Goal: Task Accomplishment & Management: Use online tool/utility

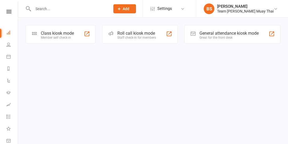
click at [132, 39] on div "Staff check-in for members" at bounding box center [136, 38] width 39 height 4
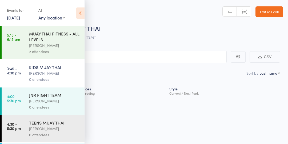
click at [126, 53] on input "search" at bounding box center [117, 57] width 219 height 12
click at [127, 56] on input "search" at bounding box center [117, 57] width 219 height 12
click at [108, 51] on input "search" at bounding box center [117, 56] width 219 height 12
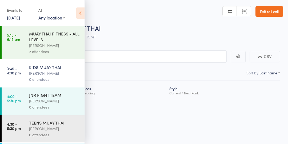
click at [122, 56] on input "search" at bounding box center [117, 56] width 219 height 12
click at [34, 74] on div "[PERSON_NAME]" at bounding box center [54, 73] width 51 height 6
click at [107, 55] on input "search" at bounding box center [117, 56] width 219 height 12
type input "hh"
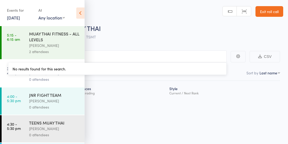
click at [78, 15] on icon at bounding box center [80, 12] width 8 height 11
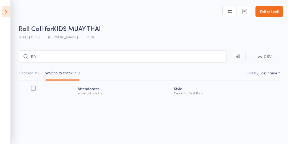
click at [58, 53] on input "hh" at bounding box center [123, 56] width 208 height 12
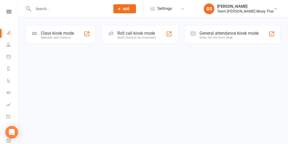
click at [66, 37] on div "Member self check-in" at bounding box center [57, 38] width 33 height 4
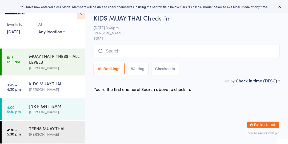
click at [45, 93] on div "KIDS MUAY THAI [PERSON_NAME]" at bounding box center [57, 86] width 56 height 21
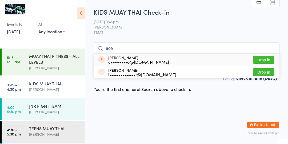
type input "ace"
click at [255, 59] on button "Drop in" at bounding box center [263, 60] width 21 height 8
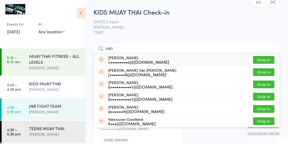
type input "van"
click at [268, 59] on button "Drop in" at bounding box center [263, 60] width 21 height 8
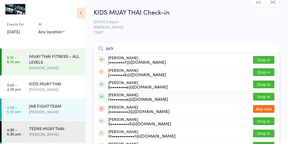
type input "jack"
click at [264, 95] on button "Drop in" at bounding box center [263, 97] width 21 height 8
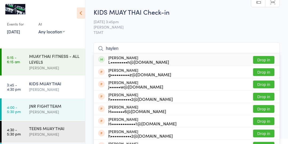
type input "haylen"
click at [260, 61] on button "Drop in" at bounding box center [263, 60] width 21 height 8
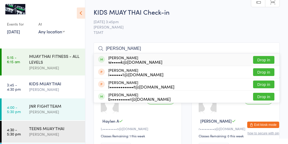
type input "isaac"
click at [269, 60] on button "Drop in" at bounding box center [263, 60] width 21 height 8
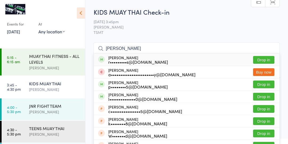
type input "william"
click at [125, 80] on div "William Papandrea p••••••••5@netspace.net.au" at bounding box center [137, 84] width 59 height 9
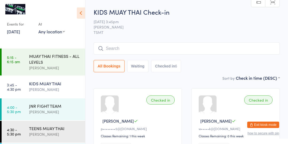
click at [49, 86] on div "KIDS MUAY THAI" at bounding box center [54, 84] width 51 height 6
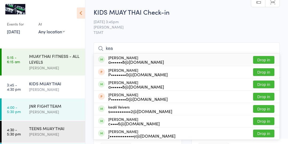
type input "kea"
click at [269, 110] on button "Drop in" at bounding box center [263, 109] width 21 height 8
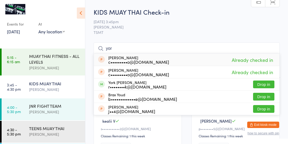
type input "york"
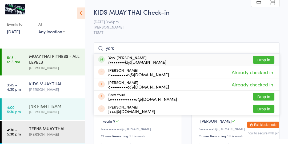
click at [27, 106] on link "4:00 - 5:30 pm JNR FIGHT TEAM Brodie Stalder" at bounding box center [43, 109] width 83 height 22
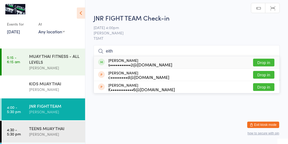
type input "eith"
click at [105, 63] on div "eithan veivers s•••••••••••2@gmail.com" at bounding box center [135, 62] width 74 height 9
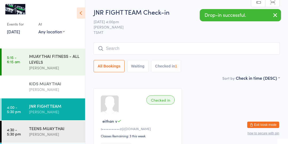
click at [30, 80] on div "KIDS MUAY THAI Elise Stalder" at bounding box center [57, 86] width 56 height 21
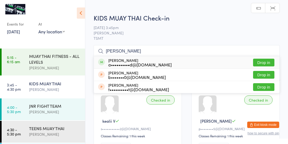
type input "tate"
click at [260, 62] on button "Drop in" at bounding box center [263, 63] width 21 height 8
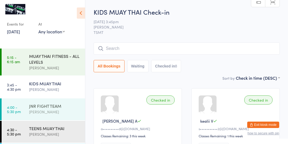
click at [23, 108] on link "4:00 - 5:30 pm JNR FIGHT TEAM Brodie Stalder" at bounding box center [43, 109] width 83 height 22
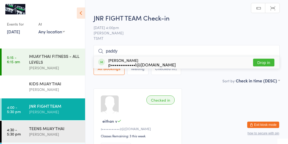
type input "paddy"
click at [186, 63] on div "Paddy Howell p•••••••••••••l@gmail.com Drop in" at bounding box center [187, 62] width 186 height 12
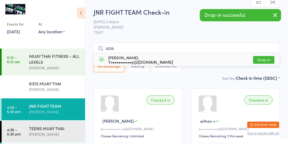
type input "azia"
click at [164, 60] on div "Azia Sawangwong-anan Y•••••••••••y@gmail.com Drop in" at bounding box center [187, 60] width 186 height 12
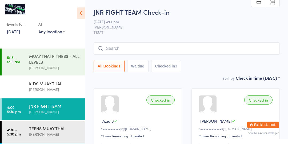
click at [29, 66] on div "[PERSON_NAME]" at bounding box center [54, 68] width 51 height 6
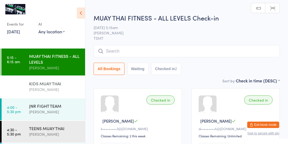
click at [39, 86] on div "KIDS MUAY THAI" at bounding box center [54, 84] width 51 height 6
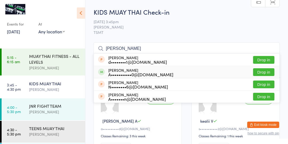
type input "patrick"
click at [145, 73] on div "A•••••••••••0@gmail.com" at bounding box center [140, 74] width 65 height 4
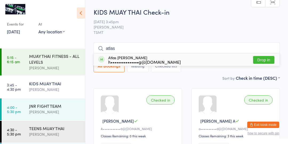
type input "atlas"
click at [267, 61] on button "Drop in" at bounding box center [263, 60] width 21 height 8
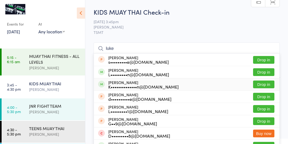
type input "luke"
click at [198, 85] on div "Luke Jackson K••••••••••••••n@hotmail.com Drop in" at bounding box center [187, 84] width 186 height 12
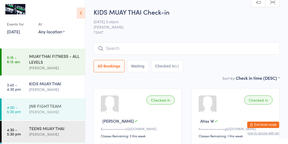
click at [36, 111] on div "[PERSON_NAME]" at bounding box center [54, 112] width 51 height 6
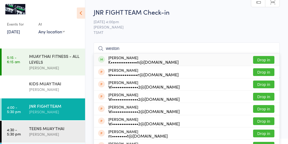
type input "weston"
click at [264, 60] on button "Drop in" at bounding box center [263, 60] width 21 height 8
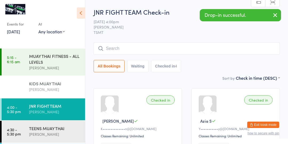
click at [30, 87] on div "[PERSON_NAME]" at bounding box center [54, 89] width 51 height 6
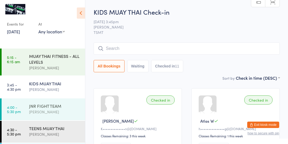
click at [36, 118] on div "JNR FIGHT TEAM Brodie Stalder" at bounding box center [57, 108] width 56 height 21
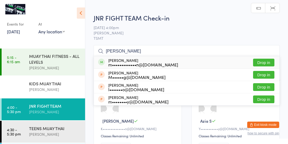
type input "louie"
click at [264, 62] on button "Drop in" at bounding box center [263, 63] width 21 height 8
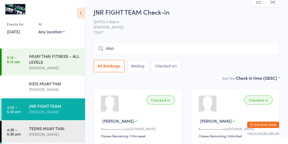
type input "nixon"
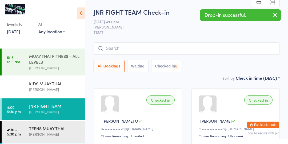
click at [38, 72] on div "MUAY THAI FITNESS - ALL LEVELS Brodie Stalder" at bounding box center [57, 62] width 56 height 27
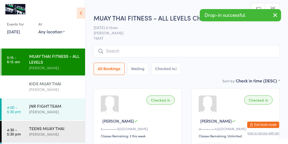
click at [38, 87] on div "[PERSON_NAME]" at bounding box center [54, 89] width 51 height 6
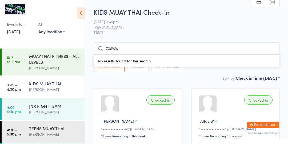
type input "zxsww"
click at [109, 71] on button "All Bookings" at bounding box center [109, 66] width 31 height 12
click at [33, 141] on div "TEENS MUAY THAI Brodie Stalder" at bounding box center [57, 131] width 56 height 21
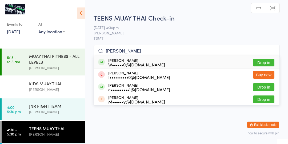
type input "tobin"
click at [268, 60] on button "Drop in" at bounding box center [263, 63] width 21 height 8
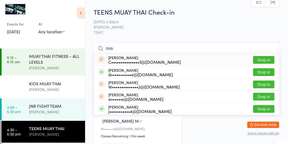
type input "mia"
click at [263, 72] on button "Drop in" at bounding box center [263, 72] width 21 height 8
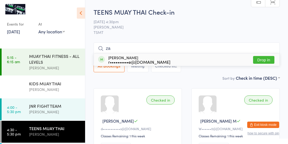
type input "za"
click at [114, 64] on div "r••••••••••e@gmail.com" at bounding box center [139, 62] width 62 height 4
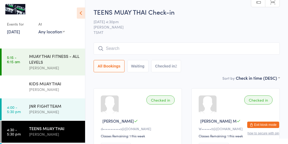
click at [116, 66] on button "All Bookings" at bounding box center [109, 66] width 31 height 12
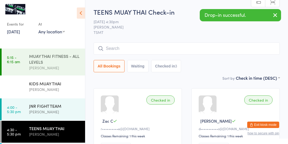
click at [47, 64] on div "MUAY THAI FITNESS - ALL LEVELS" at bounding box center [54, 59] width 51 height 12
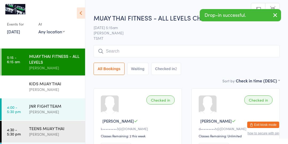
click at [10, 13] on img at bounding box center [15, 9] width 20 height 10
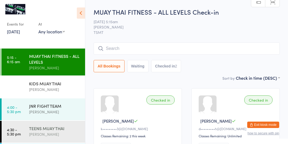
click at [38, 128] on div "TEENS MUAY THAI" at bounding box center [54, 128] width 51 height 6
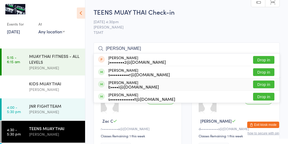
type input "sophie"
click at [257, 87] on button "Drop in" at bounding box center [263, 85] width 21 height 8
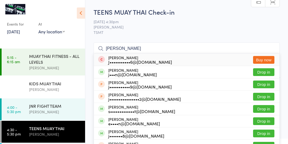
type input "jose"
click at [262, 112] on button "Drop in" at bounding box center [263, 109] width 21 height 8
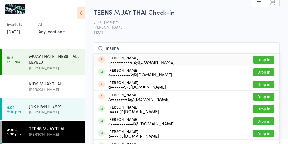
type input "marina"
click at [264, 73] on button "Drop in" at bounding box center [263, 72] width 21 height 8
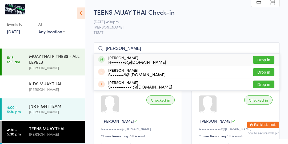
type input "sam"
click at [266, 58] on button "Drop in" at bounding box center [263, 60] width 21 height 8
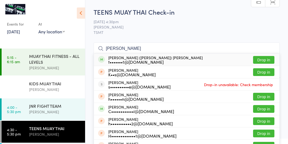
type input "harrison"
click at [265, 60] on button "Drop in" at bounding box center [263, 60] width 21 height 8
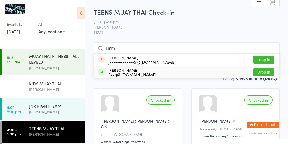
type input "jimm"
click at [256, 72] on button "Drop in" at bounding box center [263, 72] width 21 height 8
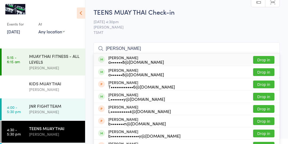
type input "levi kearns"
click at [262, 61] on button "Drop in" at bounding box center [263, 60] width 21 height 8
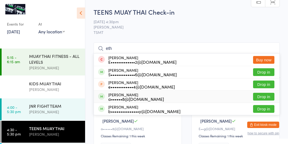
type input "eth"
click at [264, 96] on button "Drop in" at bounding box center [263, 97] width 21 height 8
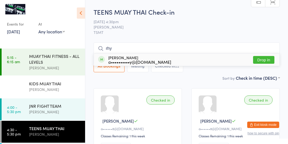
type input "rhy"
click at [262, 59] on button "Drop in" at bounding box center [263, 60] width 21 height 8
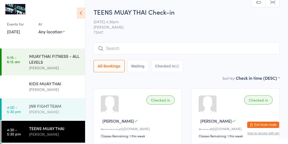
click at [26, 113] on link "4:00 - 5:30 pm JNR FIGHT TEAM Brodie Stalder" at bounding box center [43, 109] width 83 height 22
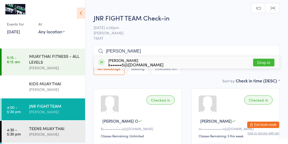
type input "moll"
click at [267, 63] on button "Drop in" at bounding box center [263, 63] width 21 height 8
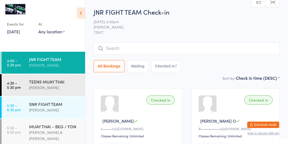
scroll to position [47, 0]
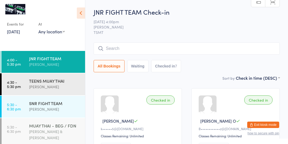
click at [40, 127] on div "MUAY THAI - BEG / FDN" at bounding box center [54, 126] width 51 height 6
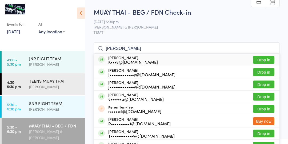
type input "kerry"
click at [266, 61] on button "Drop in" at bounding box center [263, 60] width 21 height 8
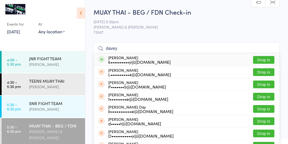
type input "davey"
click at [263, 62] on button "Drop in" at bounding box center [263, 60] width 21 height 8
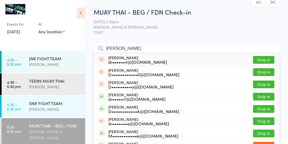
type input "daniel"
click at [114, 110] on div "D••••••••••••••k@gmail.com" at bounding box center [143, 111] width 71 height 4
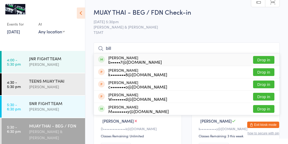
type input "bill"
click at [265, 59] on button "Drop in" at bounding box center [263, 60] width 21 height 8
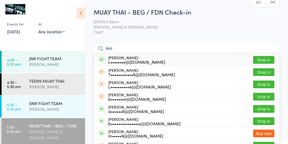
type input "levi"
click at [265, 60] on button "Drop in" at bounding box center [263, 60] width 21 height 8
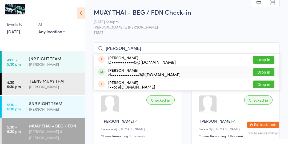
type input "dylan"
click at [271, 72] on button "Drop in" at bounding box center [263, 72] width 21 height 8
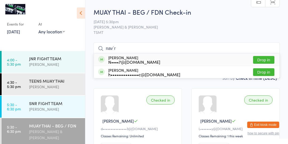
type input "nav`r"
click at [264, 72] on button "Drop in" at bounding box center [263, 72] width 21 height 8
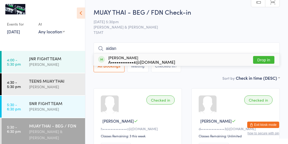
type input "aidan"
click at [262, 59] on button "Drop in" at bounding box center [263, 60] width 21 height 8
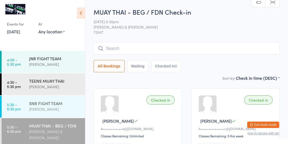
click at [61, 111] on div "[PERSON_NAME]" at bounding box center [54, 109] width 51 height 6
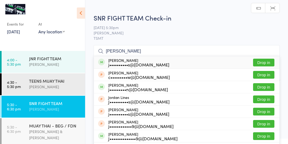
type input "jordi"
click at [264, 61] on button "Drop in" at bounding box center [263, 63] width 21 height 8
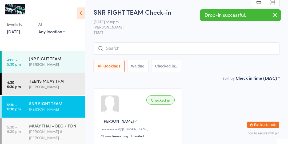
click at [46, 128] on div "MUAY THAI - BEG / FDN" at bounding box center [54, 126] width 51 height 6
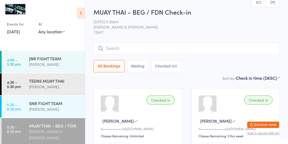
scroll to position [72, 0]
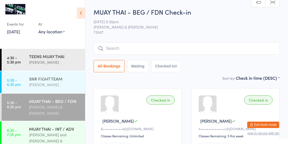
click at [41, 85] on div "[PERSON_NAME]" at bounding box center [54, 85] width 51 height 6
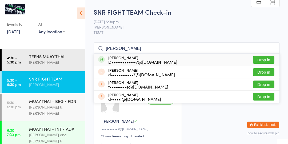
type input "darius"
click at [267, 56] on button "Drop in" at bounding box center [263, 60] width 21 height 8
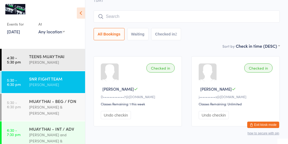
scroll to position [30, 0]
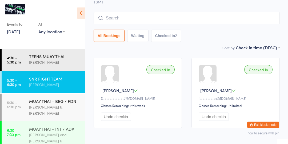
click at [69, 126] on div "MUAY THAI - INT / ADV" at bounding box center [54, 129] width 51 height 6
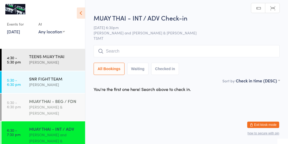
click at [57, 102] on div "MUAY THAI - BEG / FDN" at bounding box center [54, 101] width 51 height 6
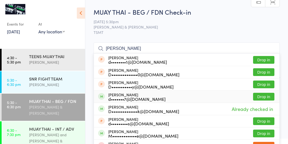
type input "Daniel"
click at [269, 96] on button "Drop in" at bounding box center [263, 97] width 21 height 8
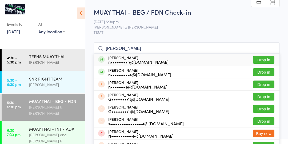
type input "noah franz"
click at [259, 61] on button "Drop in" at bounding box center [263, 60] width 21 height 8
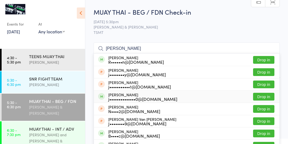
type input "joel"
click at [255, 96] on button "Drop in" at bounding box center [263, 97] width 21 height 8
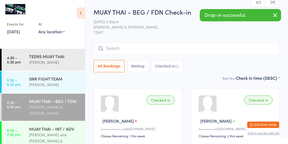
click at [69, 111] on div "MUAY THAI - BEG / FDN BRODIE & ELISE STALDER" at bounding box center [57, 107] width 56 height 27
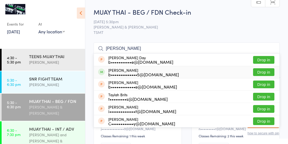
type input "brittney"
click at [258, 74] on button "Drop in" at bounding box center [263, 72] width 21 height 8
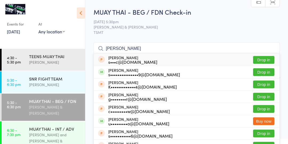
type input "shane"
click at [143, 74] on div "s•••••••••••••••9@gmail.com" at bounding box center [144, 74] width 72 height 4
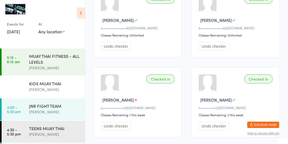
scroll to position [2, 0]
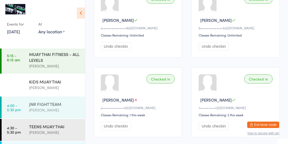
click at [30, 105] on div "JNR FIGHT TEAM" at bounding box center [54, 104] width 51 height 6
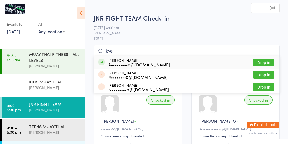
type input "kye"
click at [131, 61] on div "Kye Ward A•••••••••d@live.com" at bounding box center [139, 62] width 62 height 9
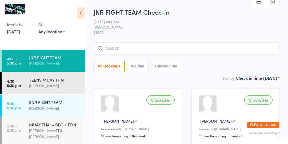
scroll to position [49, 0]
click at [42, 132] on div "[PERSON_NAME] & [PERSON_NAME]" at bounding box center [54, 133] width 51 height 12
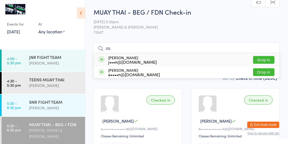
type input "o"
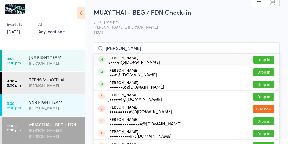
type input "josh"
click at [265, 85] on button "Drop in" at bounding box center [263, 85] width 21 height 8
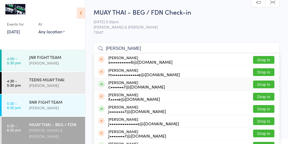
type input "jess"
click at [260, 86] on button "Drop in" at bounding box center [263, 85] width 21 height 8
